Goal: Information Seeking & Learning: Learn about a topic

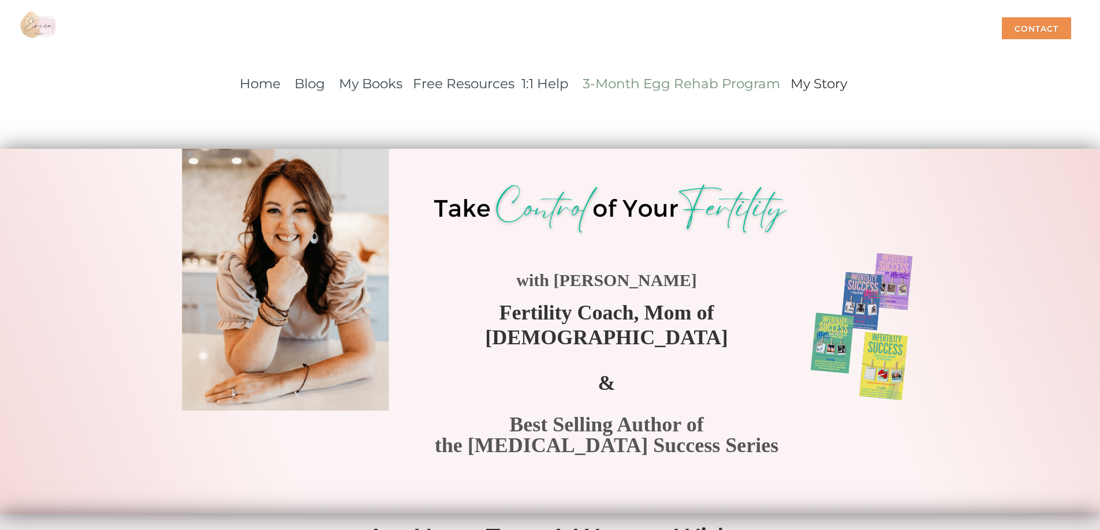
click at [626, 82] on link "3-Month Egg Rehab Program" at bounding box center [680, 84] width 197 height 16
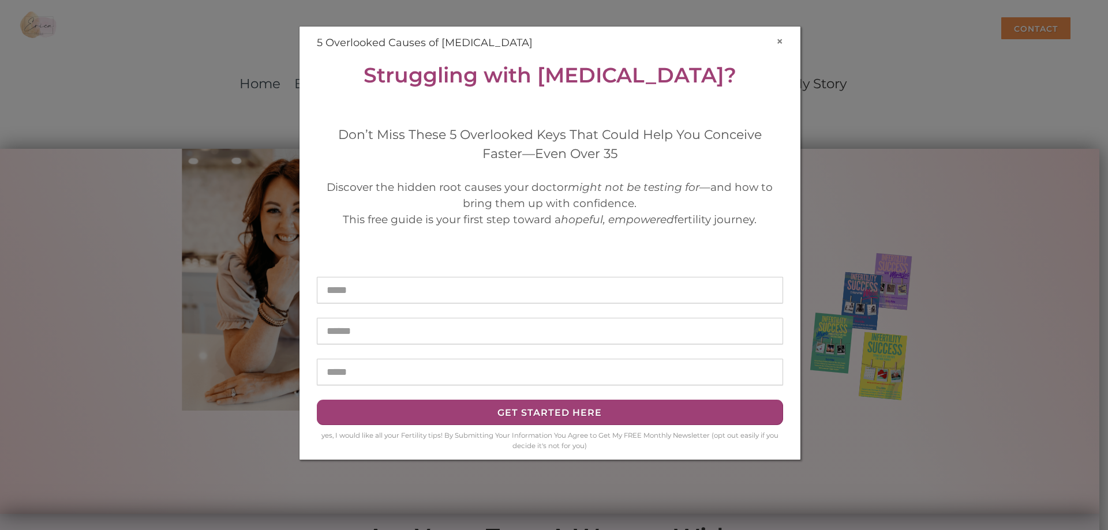
click at [779, 40] on button "×" at bounding box center [779, 41] width 7 height 12
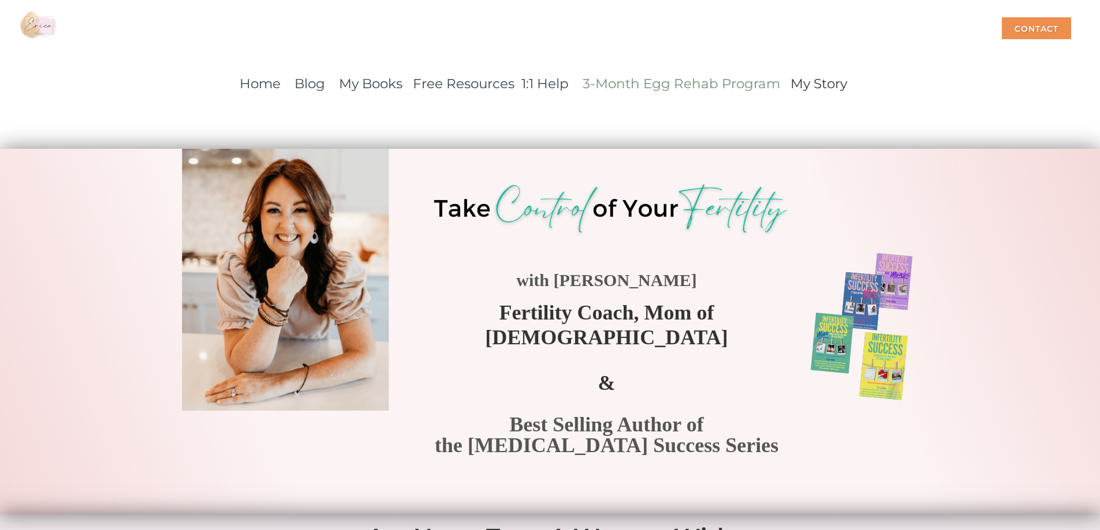
click at [639, 85] on link "3-Month Egg Rehab Program" at bounding box center [680, 84] width 197 height 16
click at [626, 82] on link "3-Month Egg Rehab Program" at bounding box center [680, 84] width 197 height 16
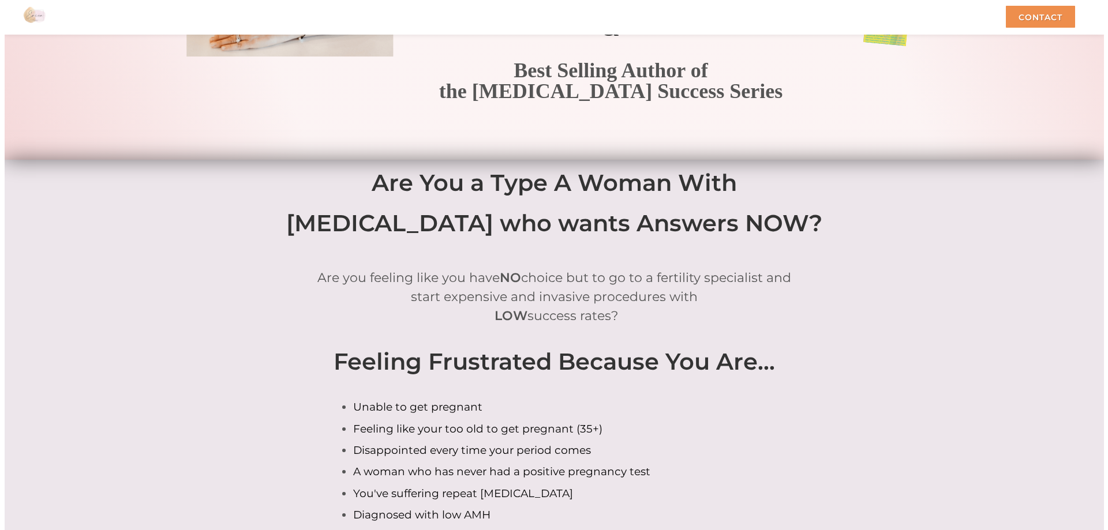
scroll to position [332, 0]
